Goal: Use online tool/utility: Use online tool/utility

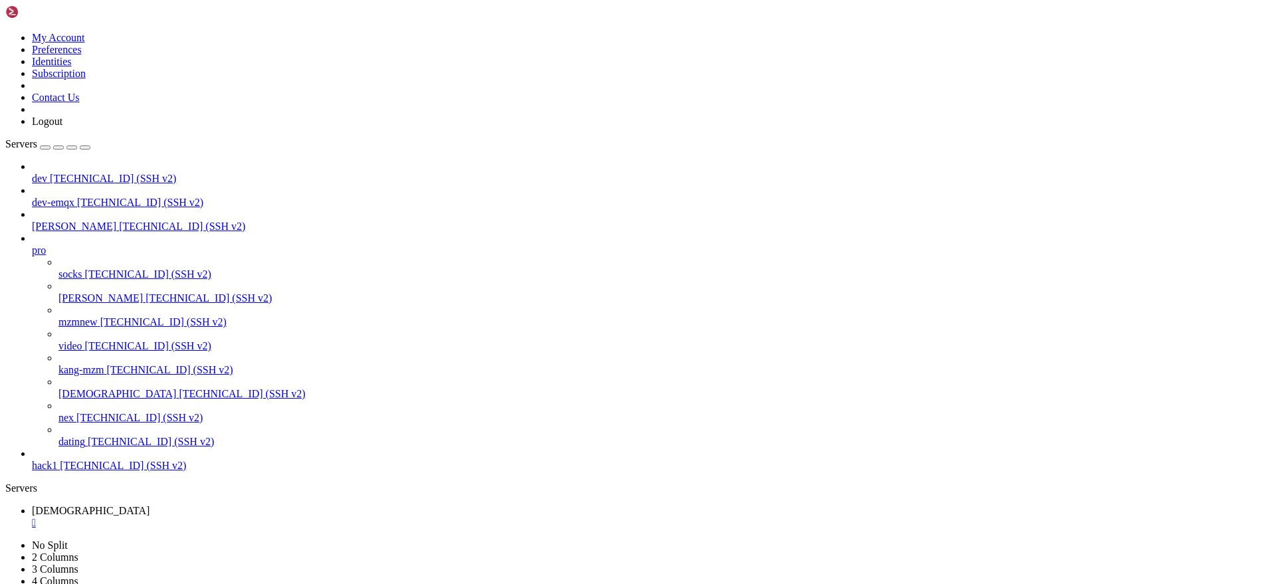
scroll to position [13, 3]
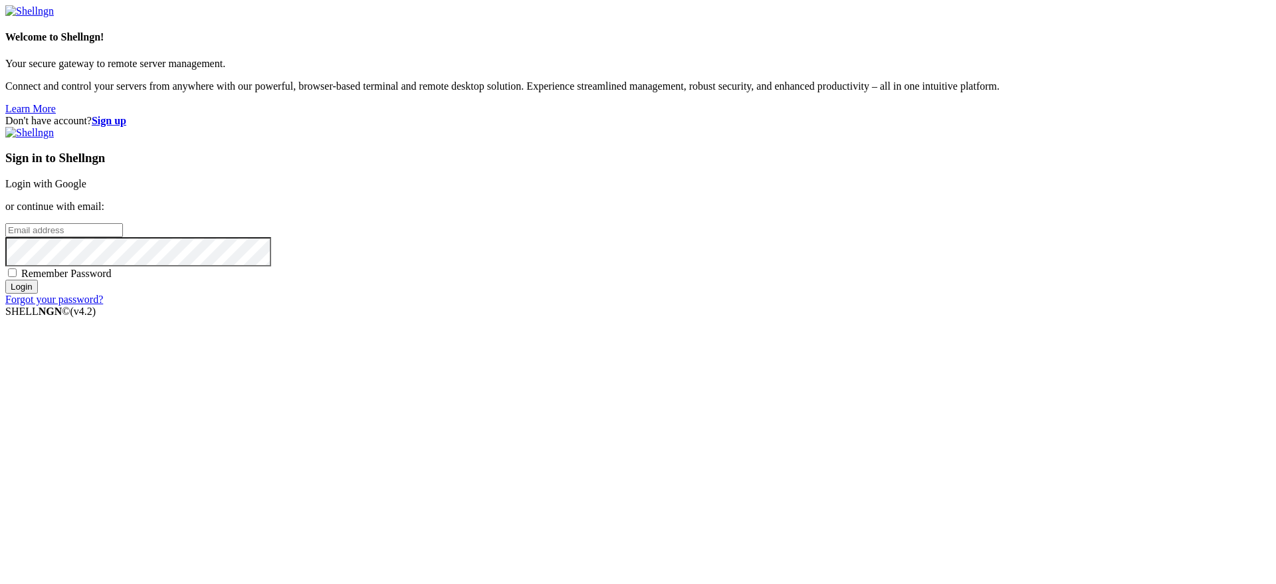
click at [883, 205] on div "Sign in to Shellngn Login with Google or continue with email: Remember Password…" at bounding box center [638, 216] width 1266 height 179
click at [86, 189] on link "Login with Google" at bounding box center [45, 183] width 81 height 11
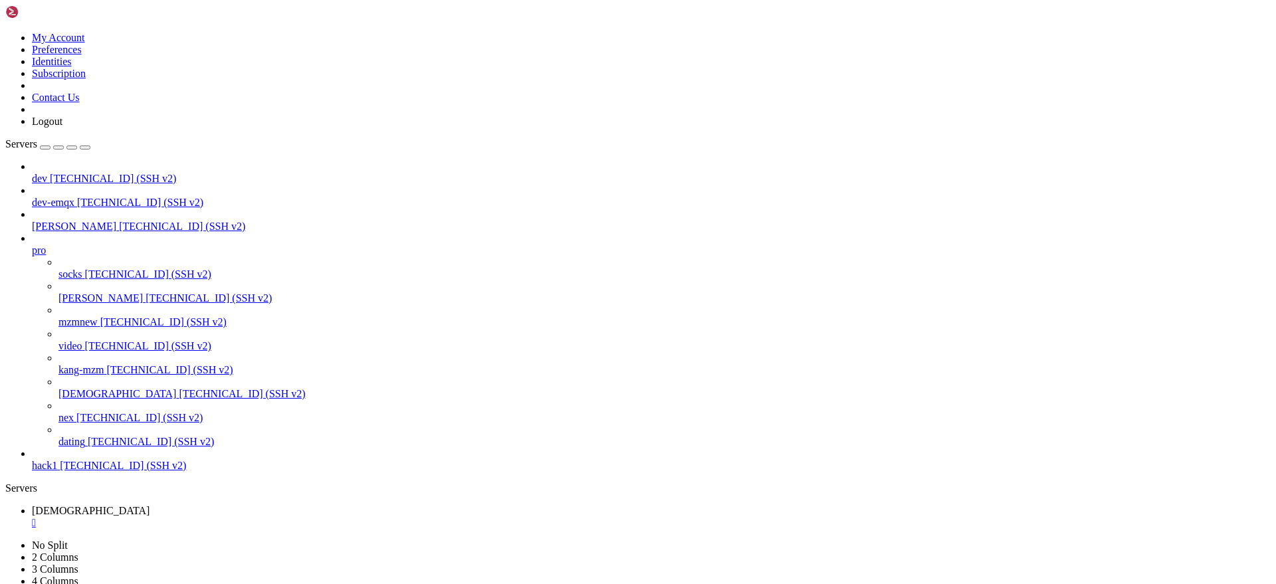
scroll to position [2344, 0]
drag, startPoint x: 118, startPoint y: 1215, endPoint x: 11, endPoint y: 919, distance: 315.2
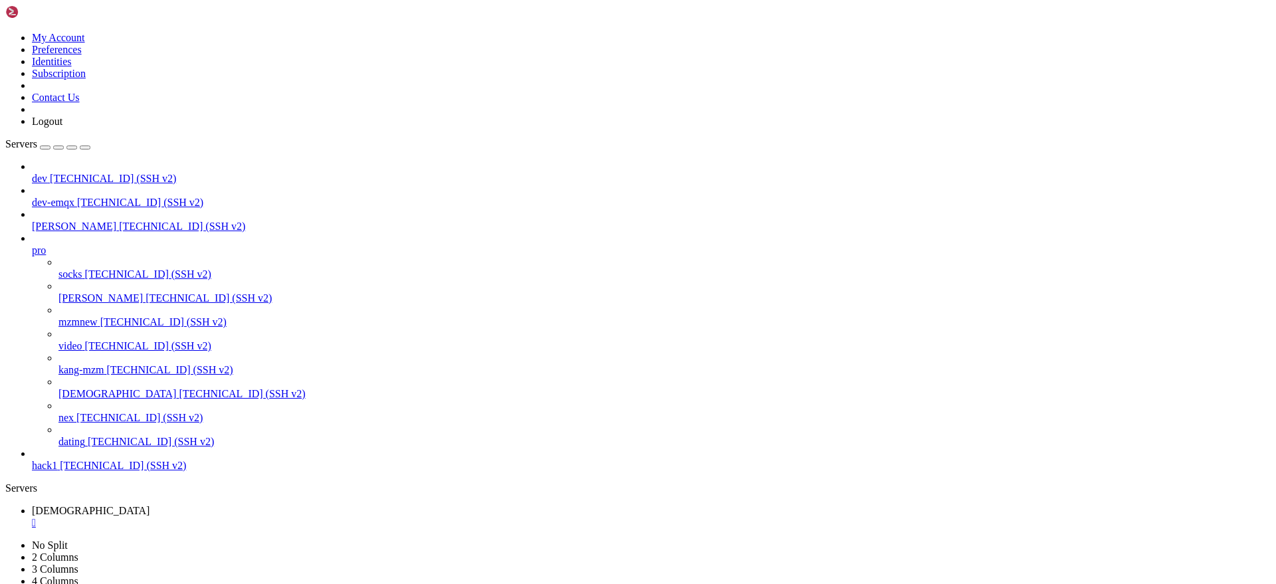
copy div "version: '3.3' services: rsshub: image: diygod/rsshub container_name: rsshub re…"
